Goal: Task Accomplishment & Management: Manage account settings

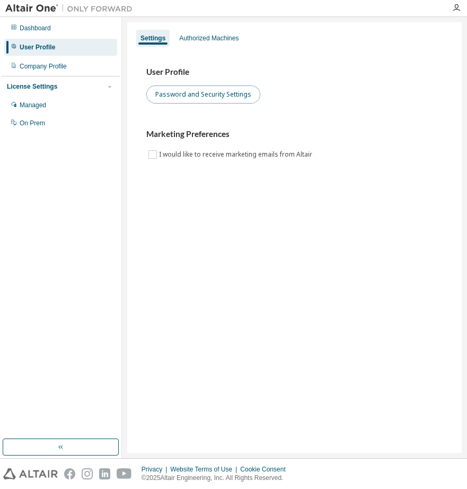
click at [235, 92] on button "Password and Security Settings" at bounding box center [203, 94] width 114 height 18
click at [32, 10] on img at bounding box center [71, 8] width 133 height 11
